Goal: Go to known website: Go to known website

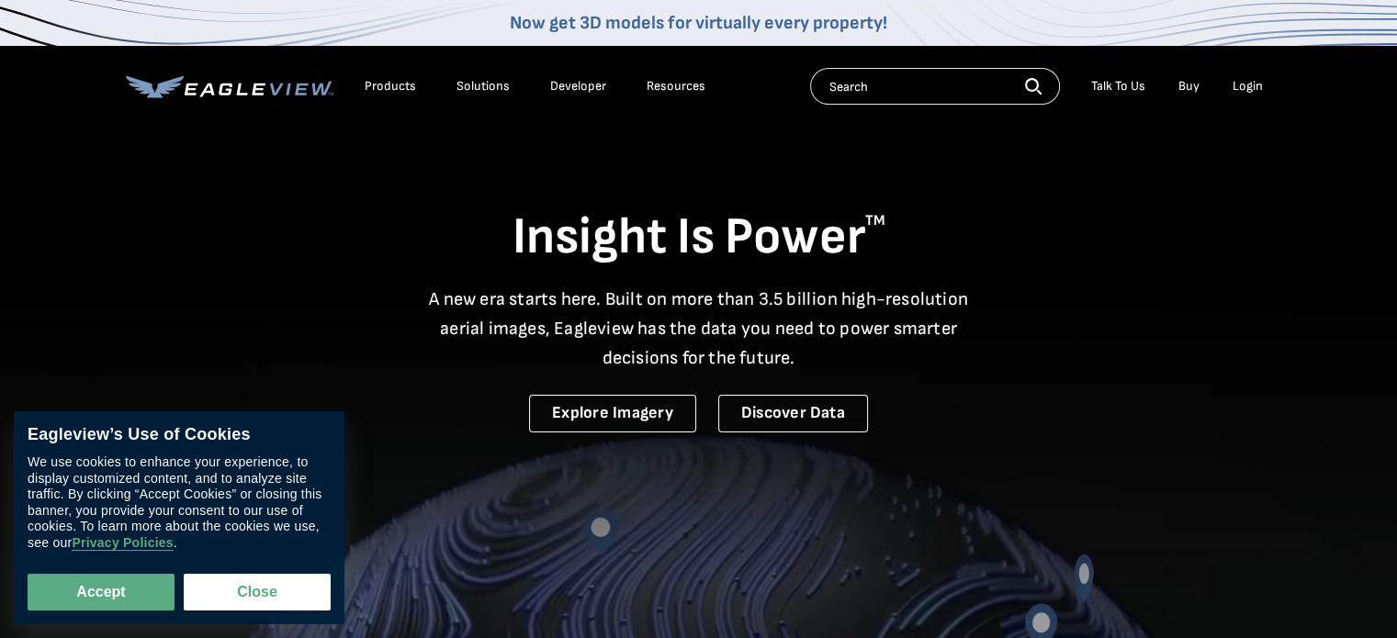
click at [1249, 90] on div "Login" at bounding box center [1248, 86] width 30 height 17
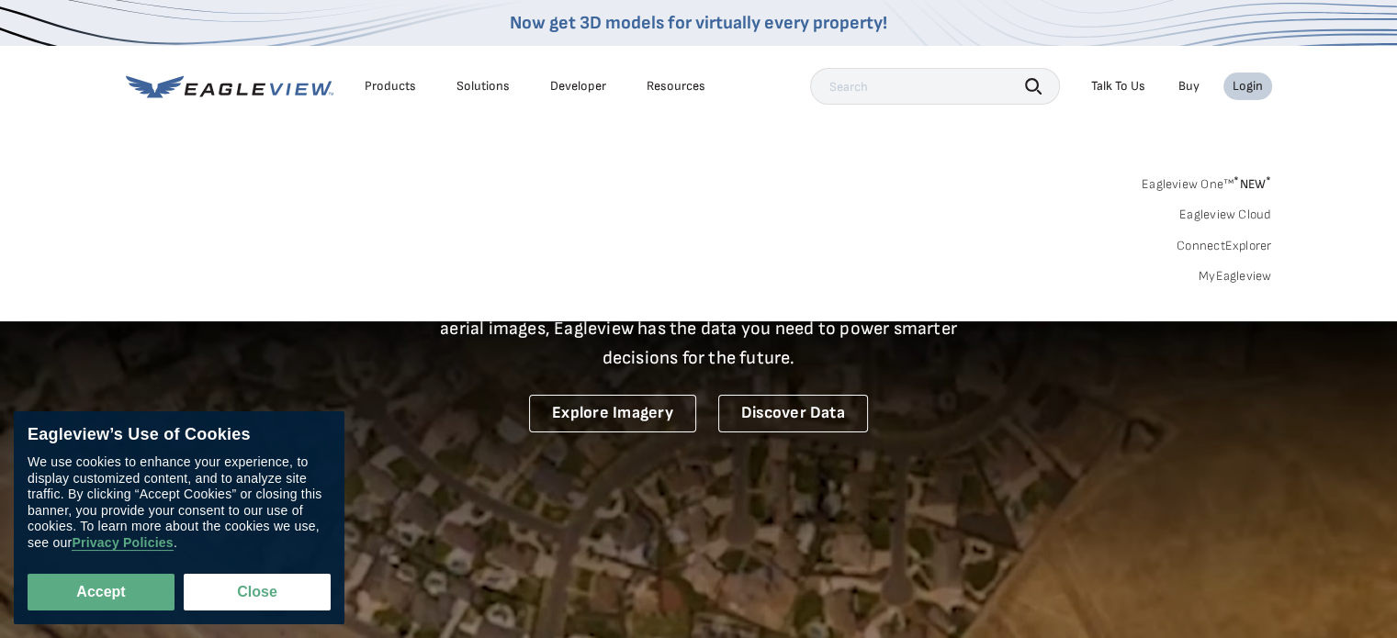
click at [1243, 91] on div "Login" at bounding box center [1248, 86] width 30 height 17
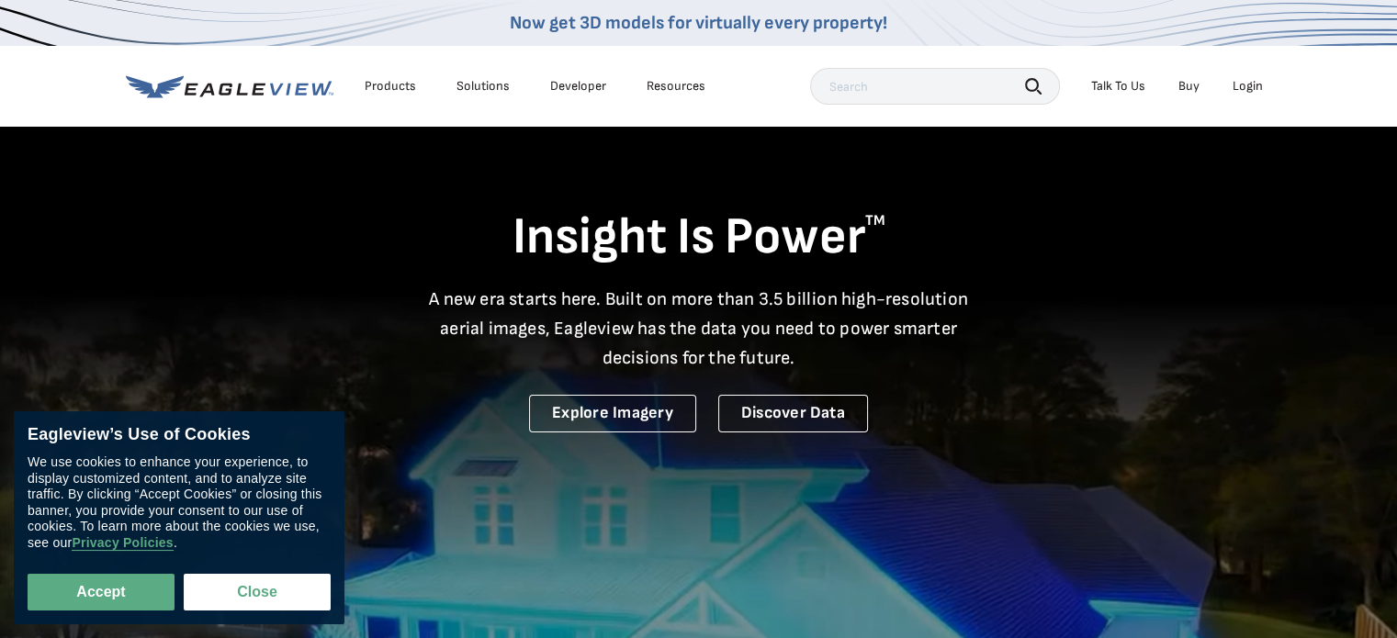
click at [1242, 86] on div "Login" at bounding box center [1248, 86] width 30 height 17
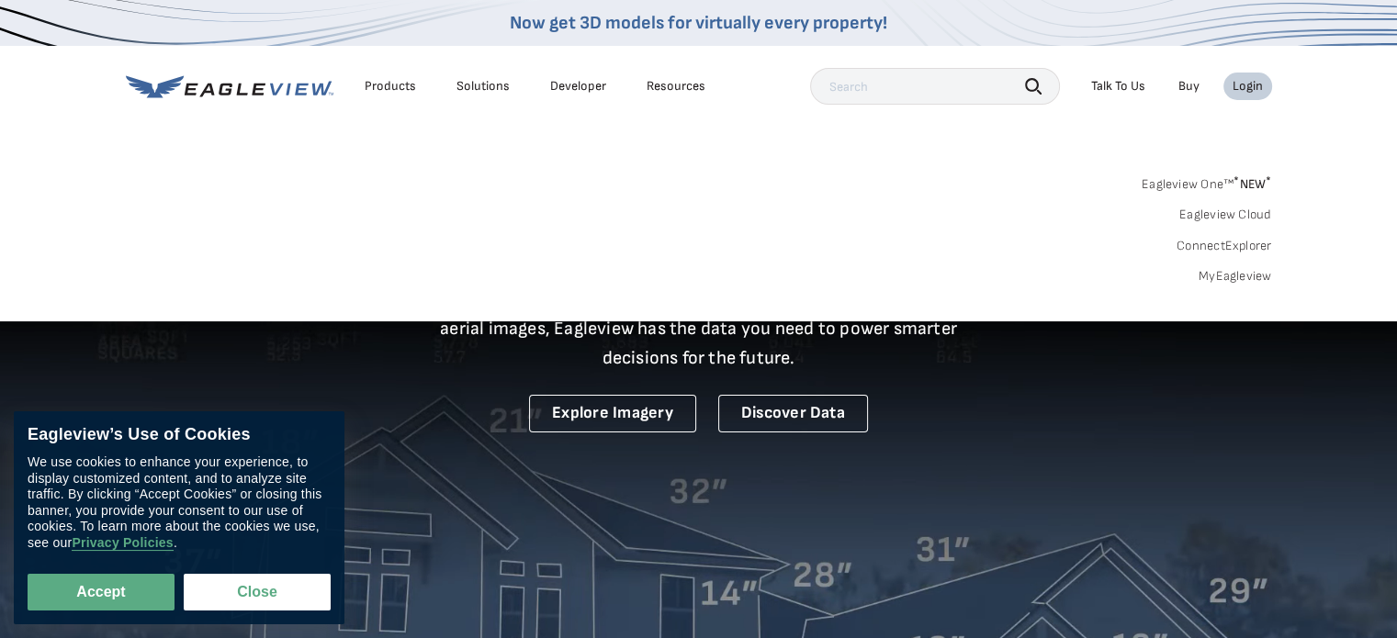
click at [1224, 276] on link "MyEagleview" at bounding box center [1235, 276] width 73 height 17
